Goal: Navigation & Orientation: Understand site structure

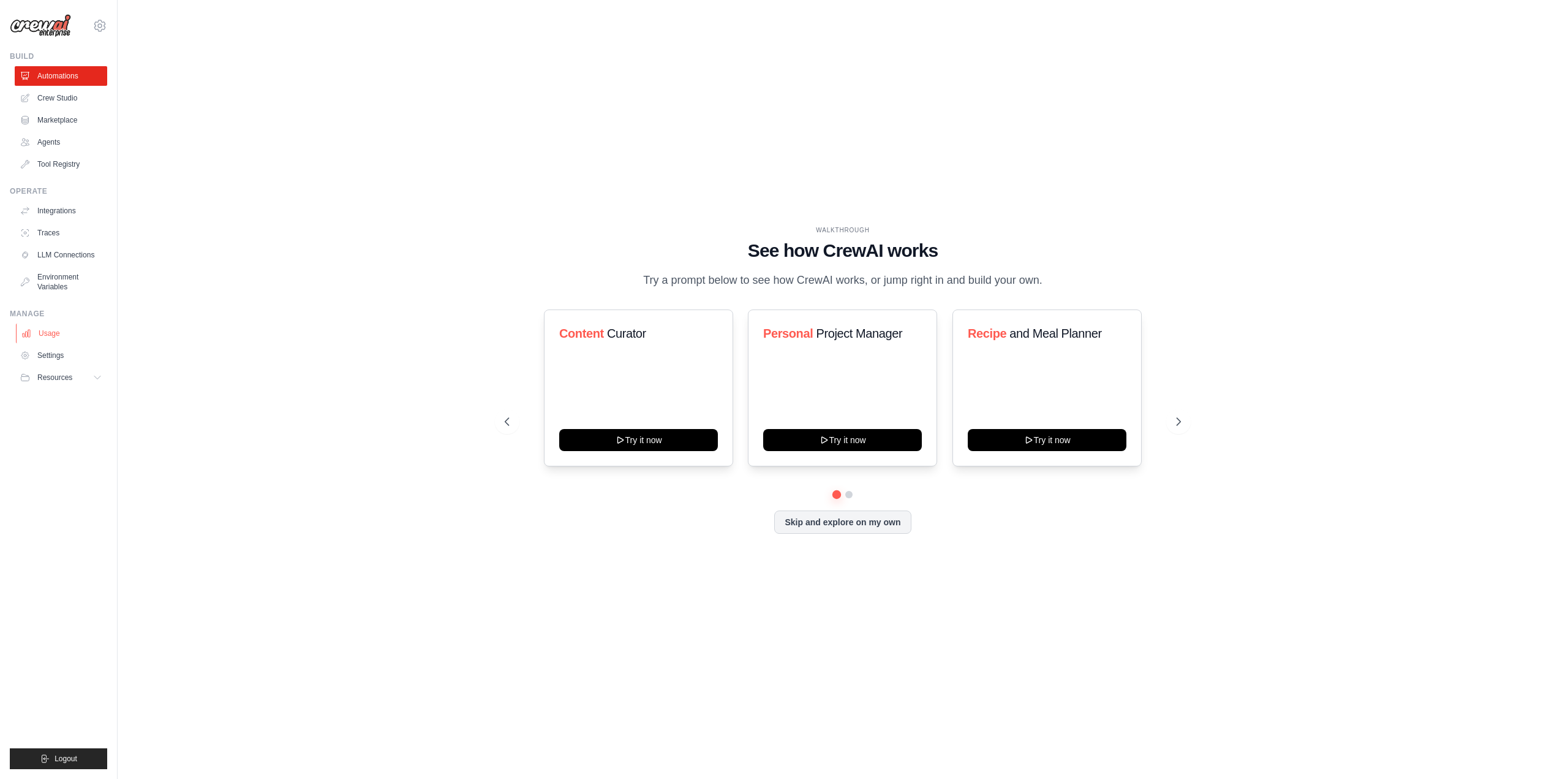
click at [49, 328] on link "Usage" at bounding box center [62, 334] width 93 height 20
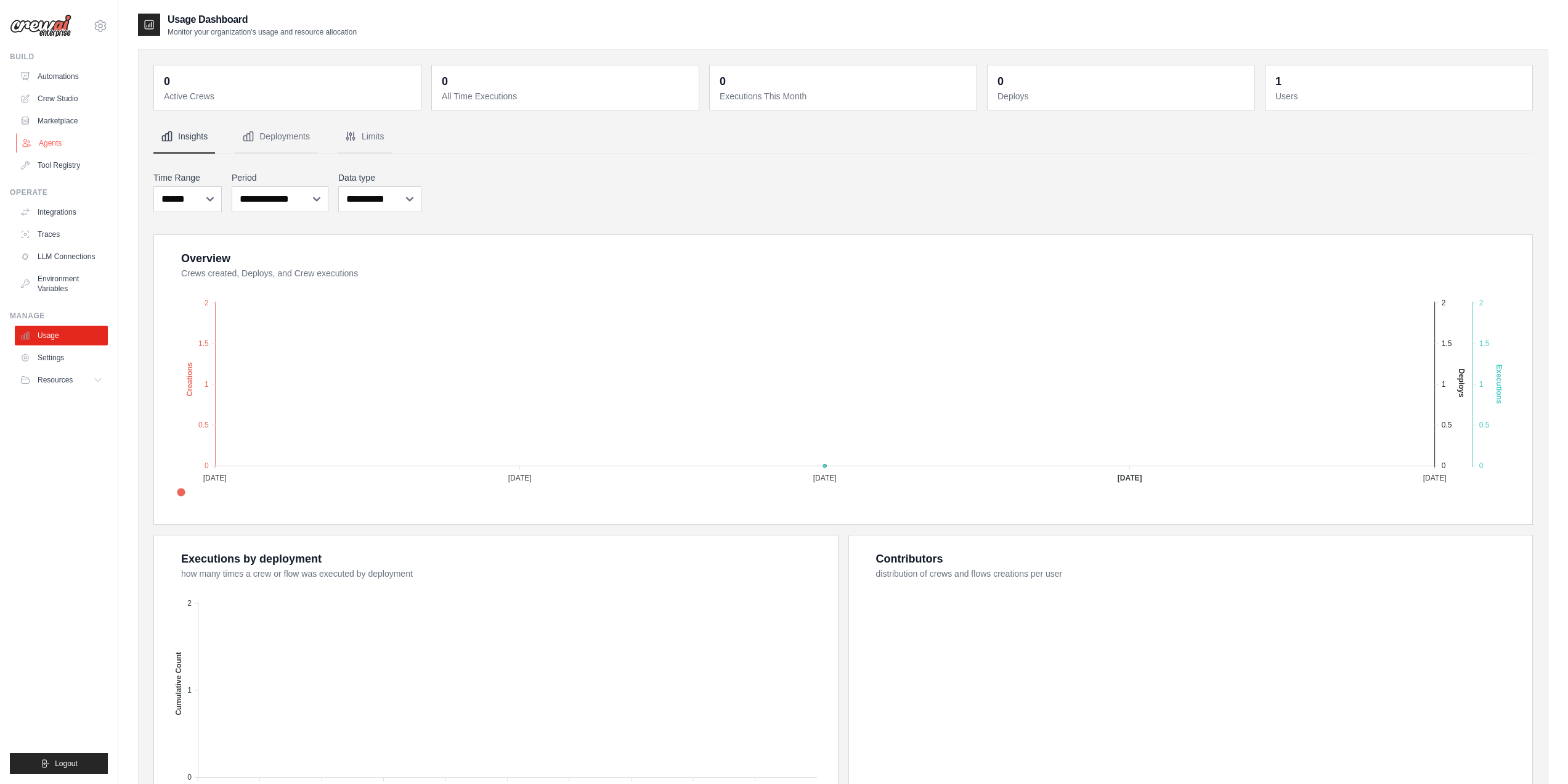
click at [50, 141] on link "Agents" at bounding box center [62, 143] width 93 height 20
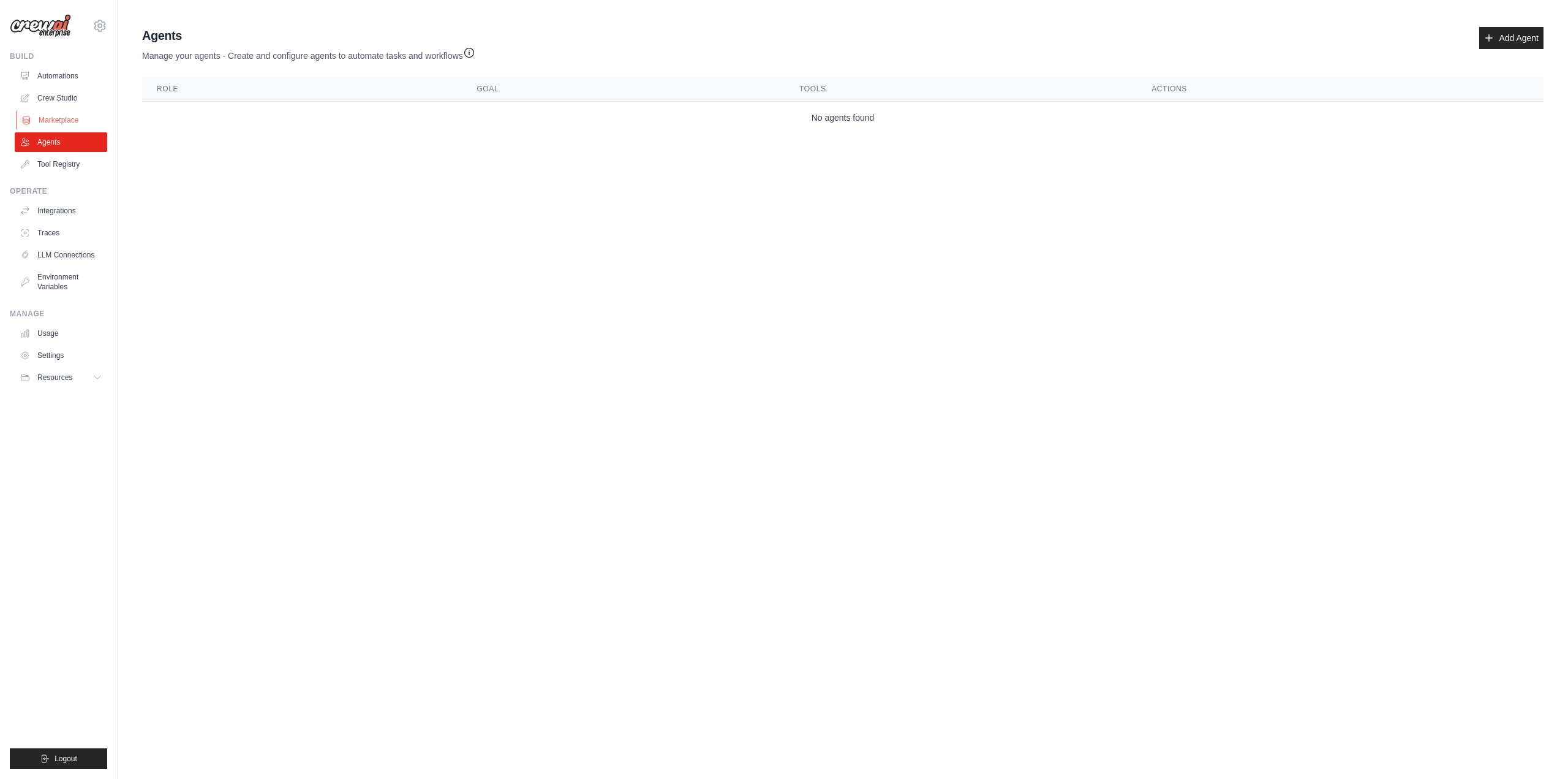
click at [62, 122] on link "Marketplace" at bounding box center [62, 121] width 93 height 20
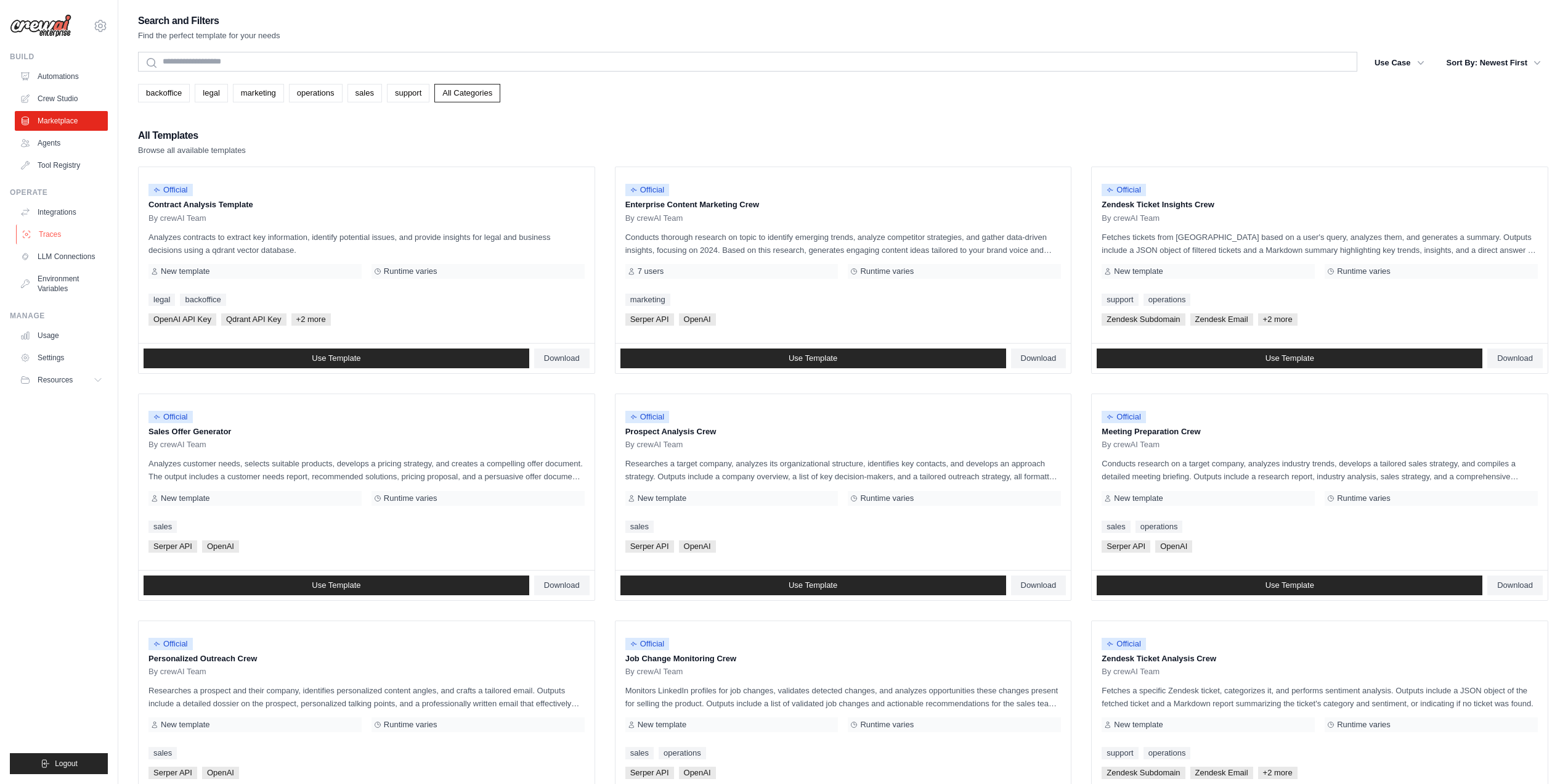
click at [48, 228] on link "Traces" at bounding box center [62, 234] width 93 height 20
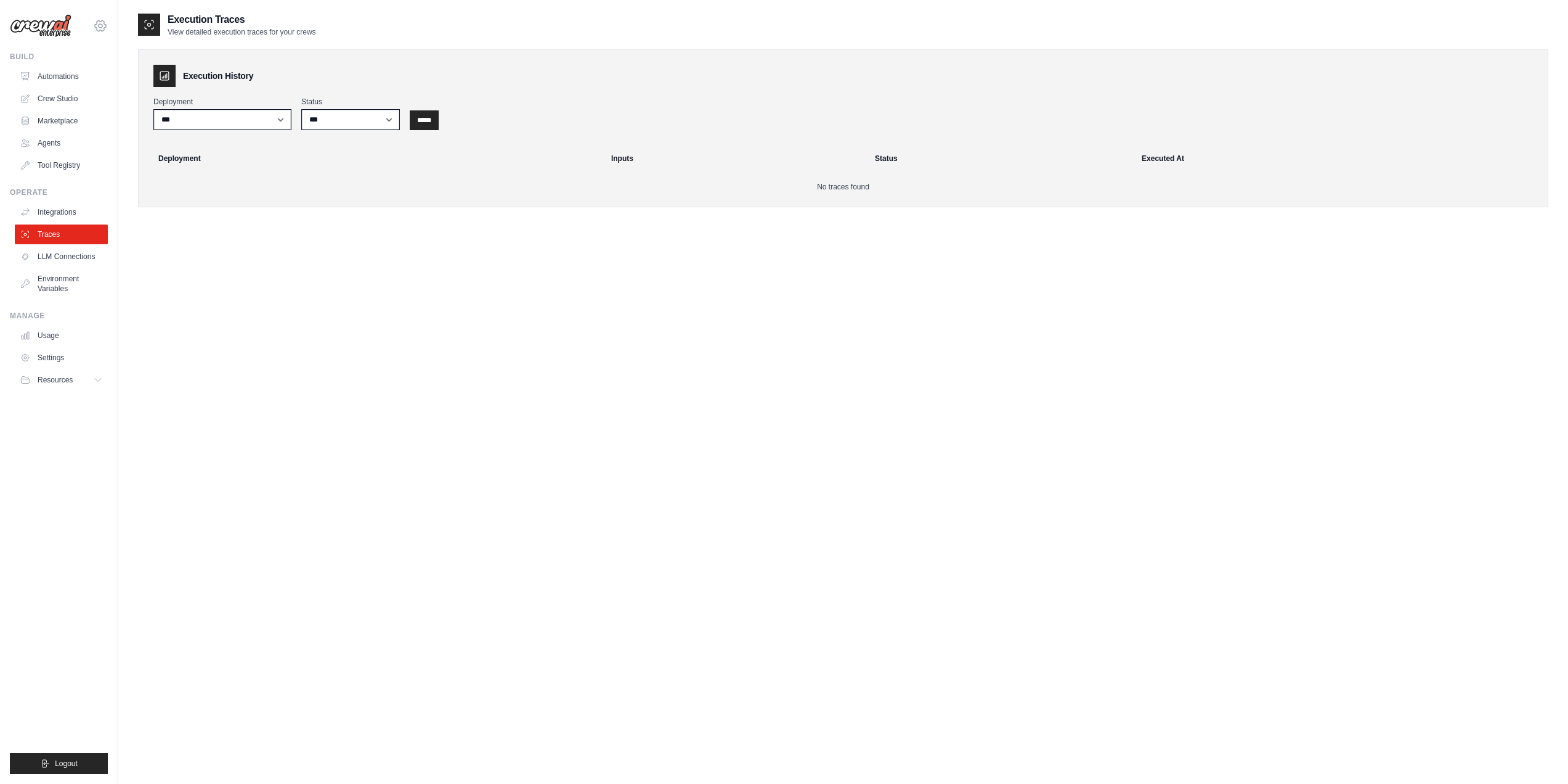
click at [101, 24] on icon at bounding box center [100, 26] width 4 height 4
click at [54, 254] on link "LLM Connections" at bounding box center [62, 256] width 93 height 20
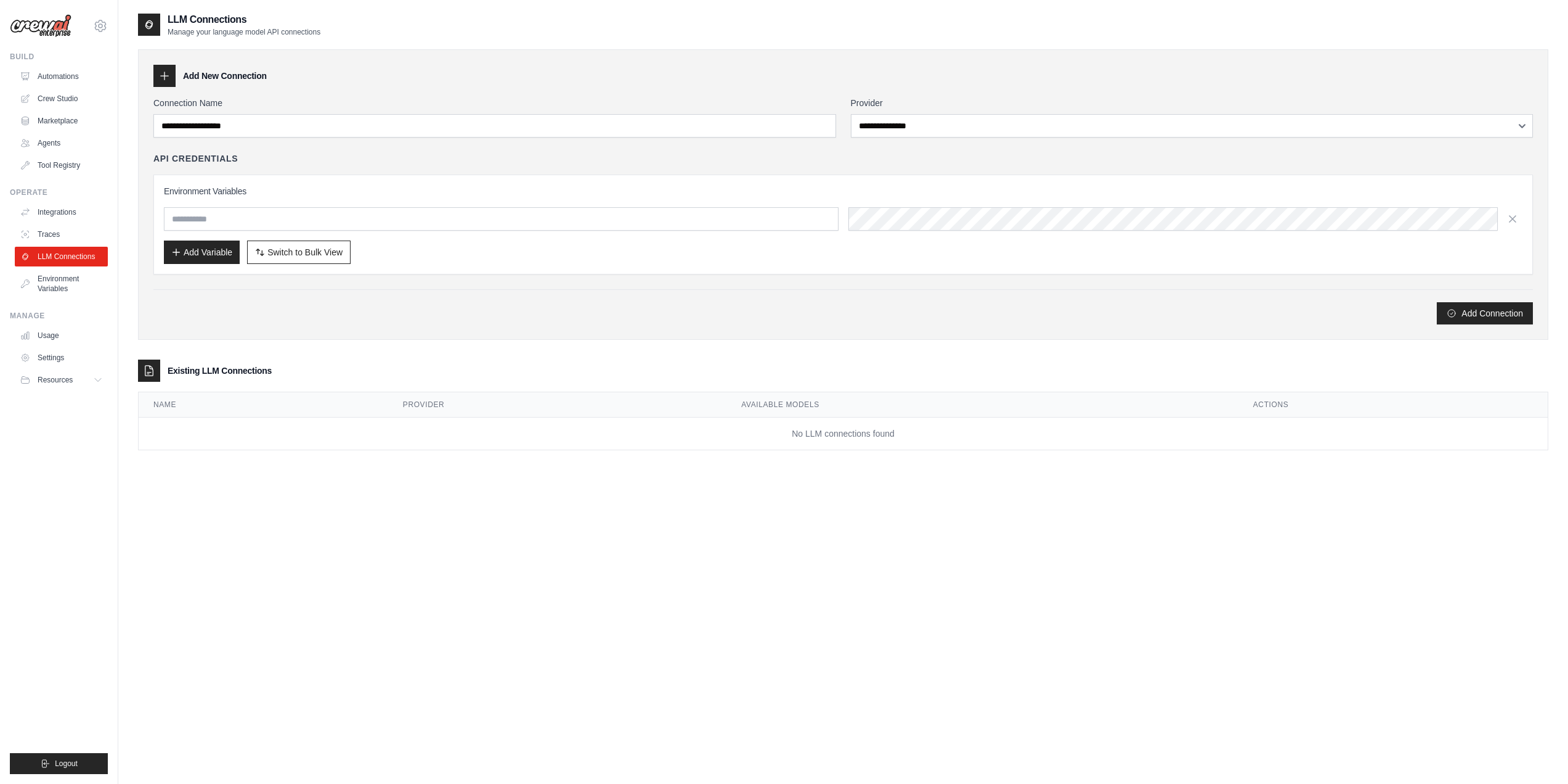
click at [57, 222] on ul "Integrations Traces LLM Connections Environment Variables" at bounding box center [61, 250] width 93 height 96
click at [56, 232] on link "Traces" at bounding box center [62, 234] width 93 height 20
